Goal: Complete application form

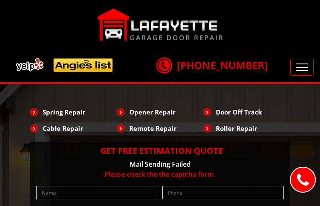
type input "qmBVUvYyLWyrVl"
type input "2798663897"
type input "[EMAIL_ADDRESS][DOMAIN_NAME]"
type input "mKoZUYqPufgEiEB"
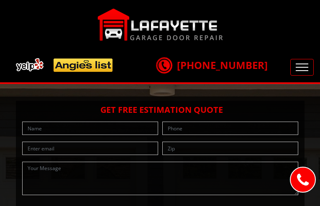
type input "fosdwmNvHAobmogb"
type input "7960336302"
type input "[EMAIL_ADDRESS][DOMAIN_NAME]"
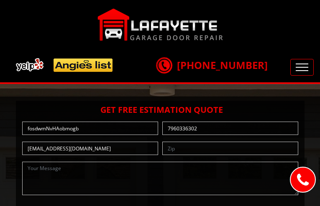
type input "cDgXFXkDXbg"
